Goal: Information Seeking & Learning: Learn about a topic

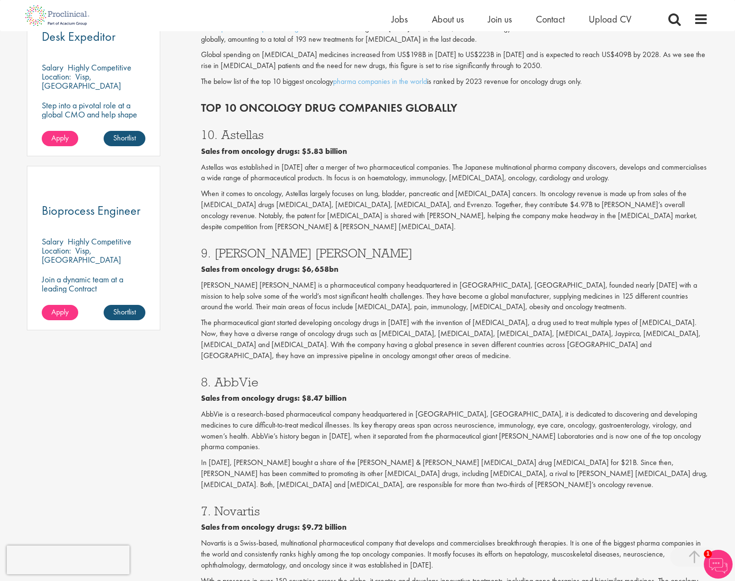
scroll to position [232, 0]
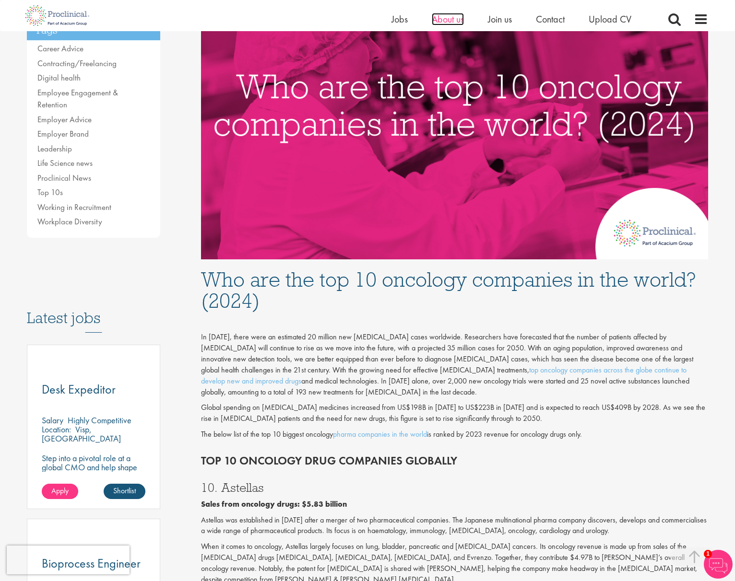
click at [450, 16] on span "About us" at bounding box center [448, 19] width 32 height 12
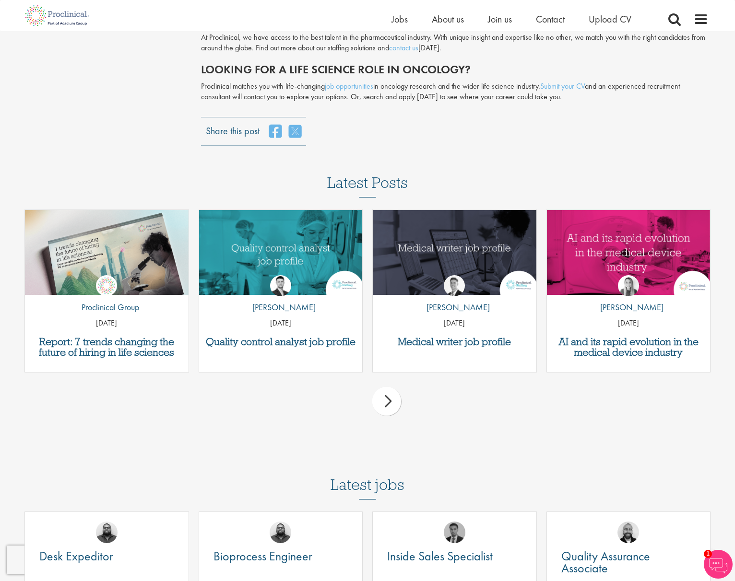
scroll to position [1957, 0]
